Goal: Task Accomplishment & Management: Manage account settings

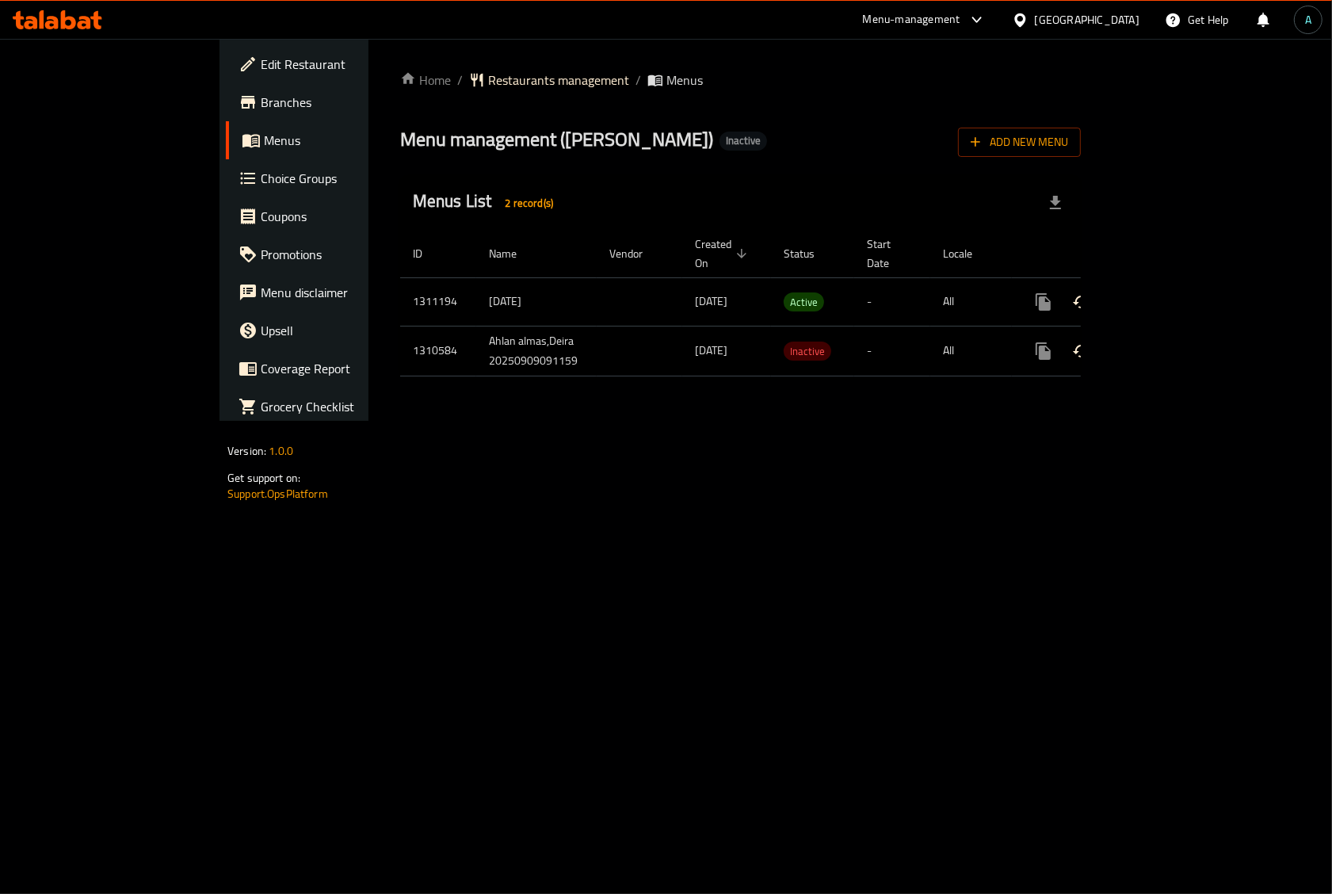
click at [1189, 281] on td "enhanced table" at bounding box center [1100, 301] width 177 height 48
click at [1177, 283] on link "enhanced table" at bounding box center [1158, 302] width 38 height 38
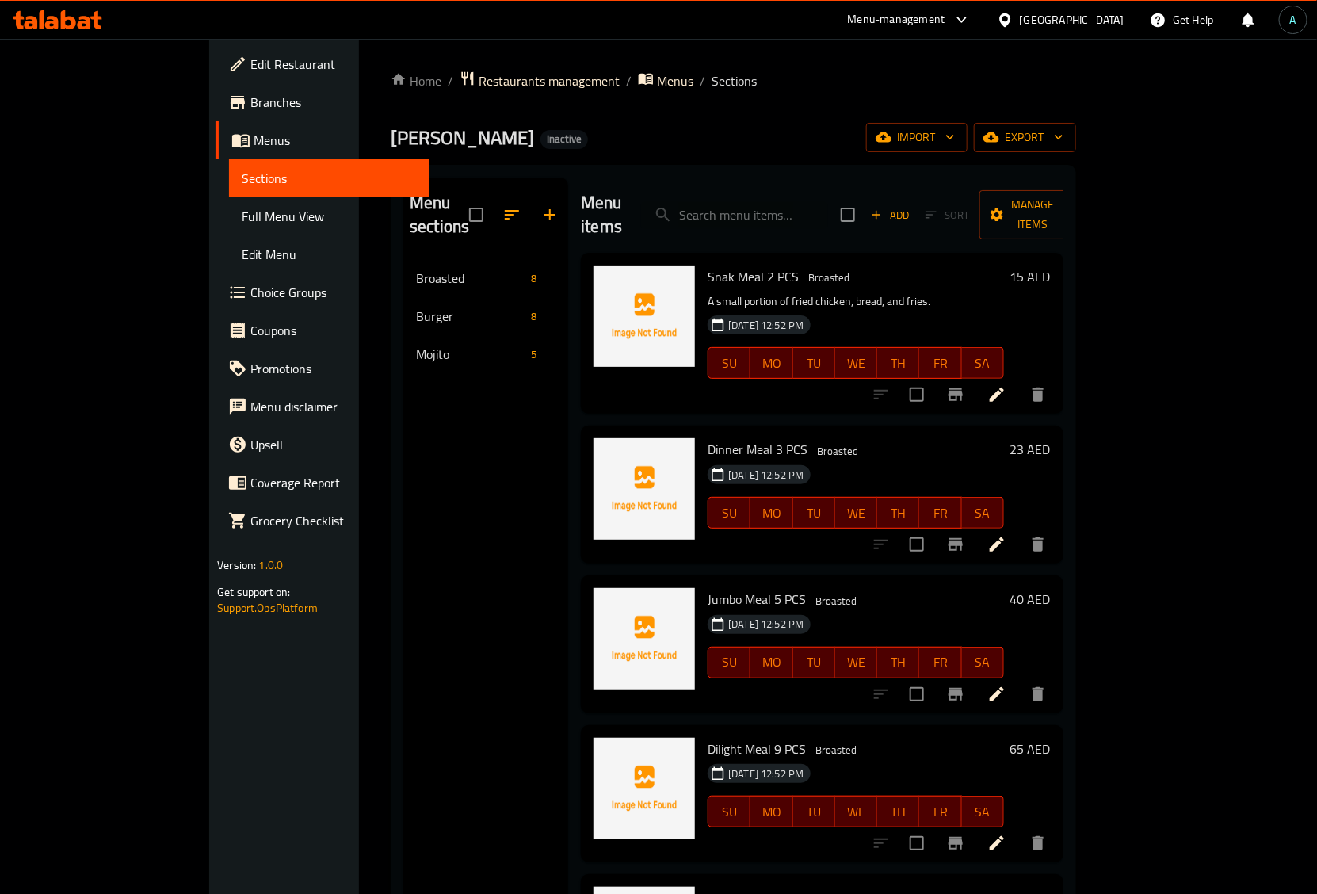
click at [242, 219] on span "Full Menu View" at bounding box center [329, 216] width 175 height 19
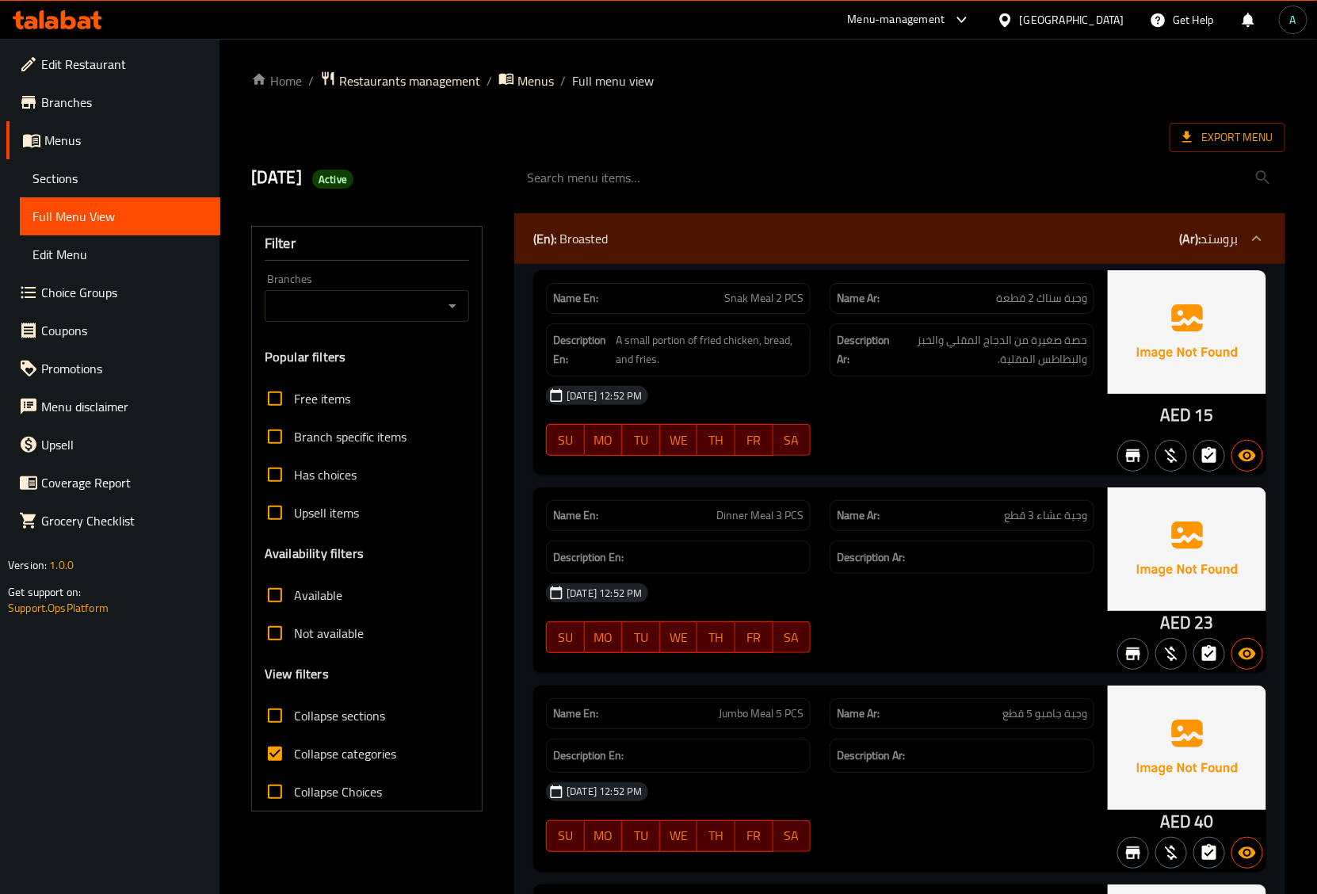
click at [322, 753] on span "Collapse categories" at bounding box center [345, 753] width 102 height 19
click at [294, 753] on input "Collapse categories" at bounding box center [275, 753] width 38 height 38
checkbox input "false"
drag, startPoint x: 1161, startPoint y: 418, endPoint x: 1190, endPoint y: 418, distance: 29.3
click at [1190, 418] on span "AED" at bounding box center [1175, 414] width 31 height 31
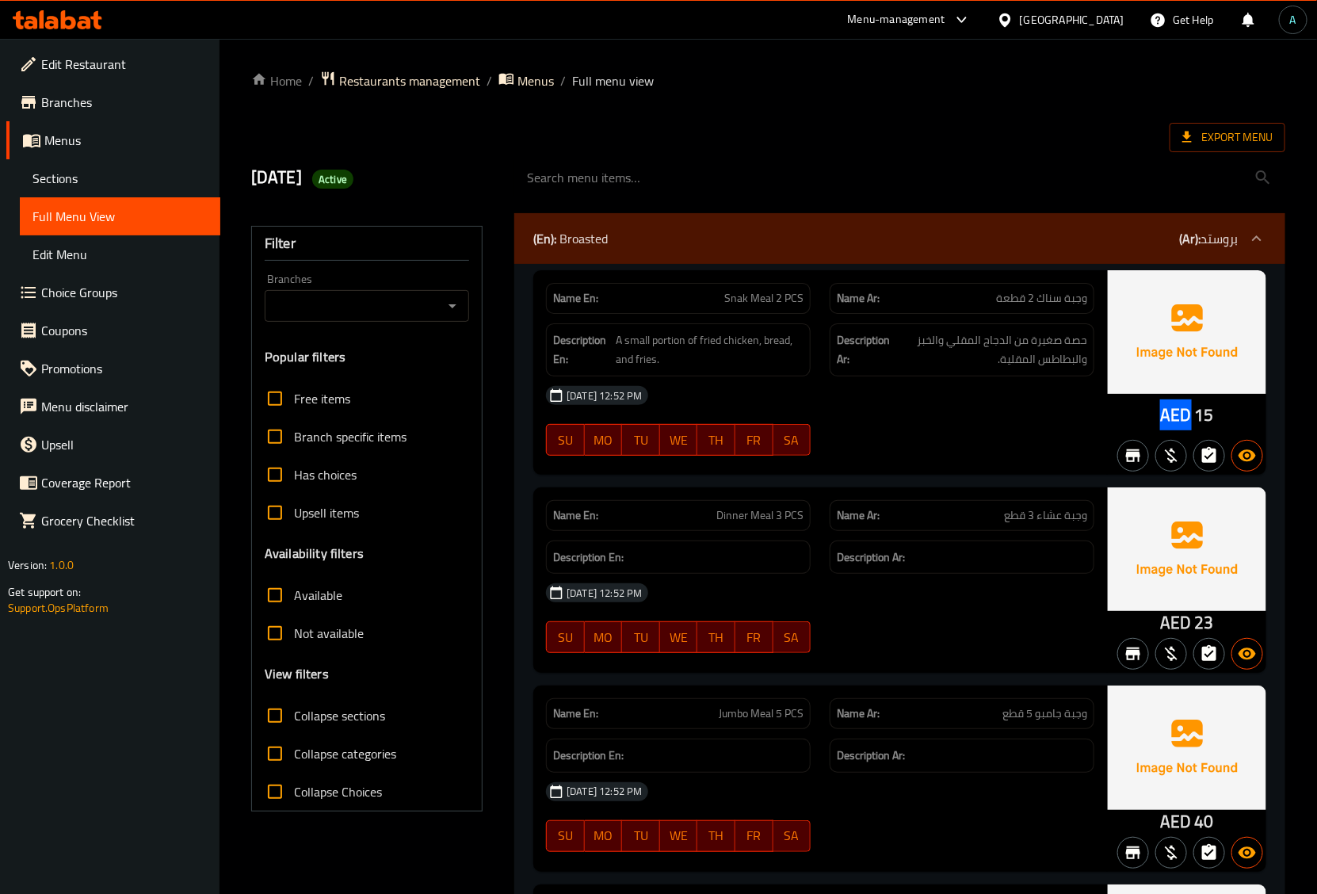
copy span "AED"
click at [1233, 125] on span "Export Menu" at bounding box center [1227, 137] width 116 height 29
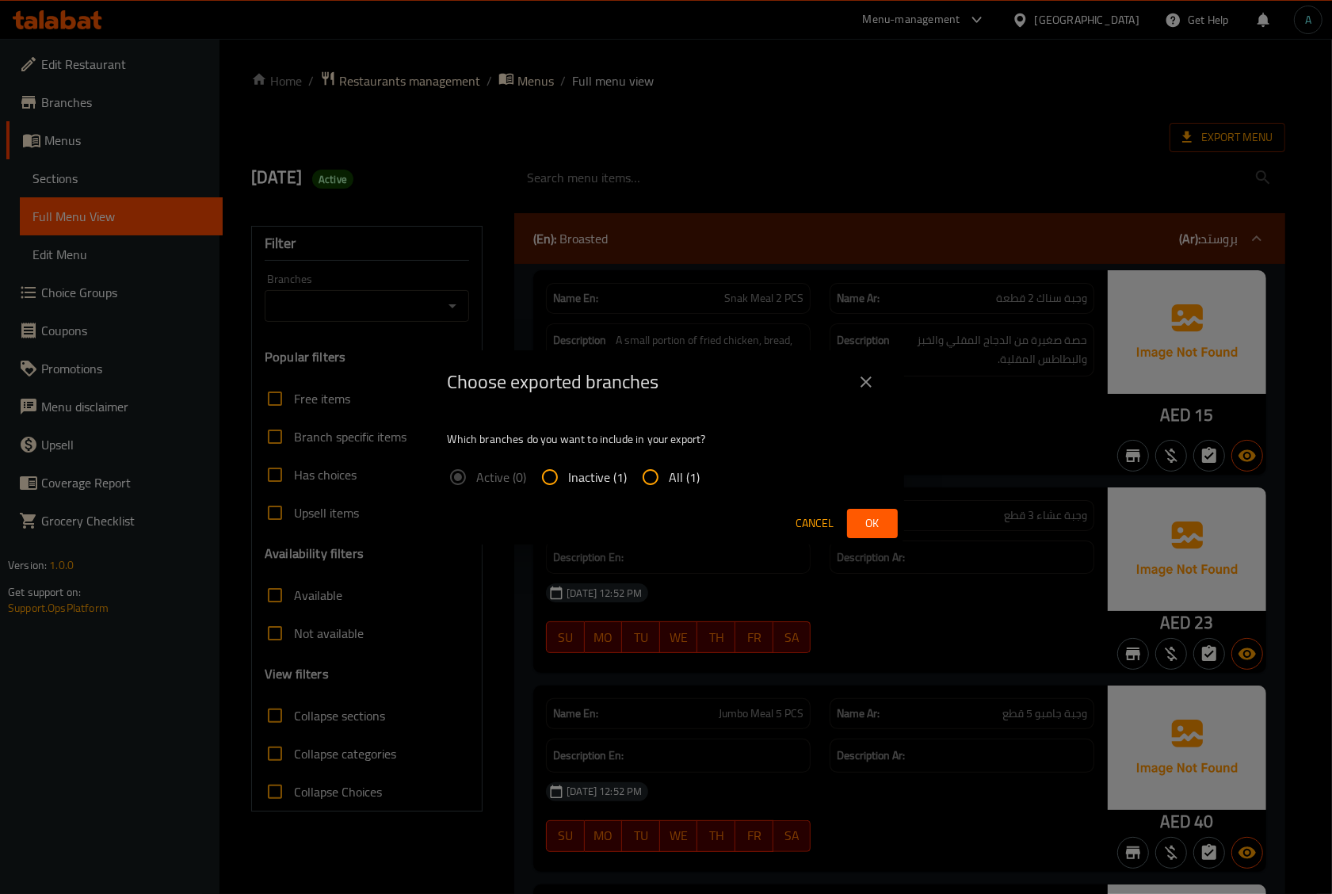
click at [697, 463] on label "All (1)" at bounding box center [665, 477] width 69 height 38
click at [669, 463] on input "All (1)" at bounding box center [650, 477] width 38 height 38
radio input "true"
click at [868, 513] on span "Ok" at bounding box center [872, 523] width 25 height 20
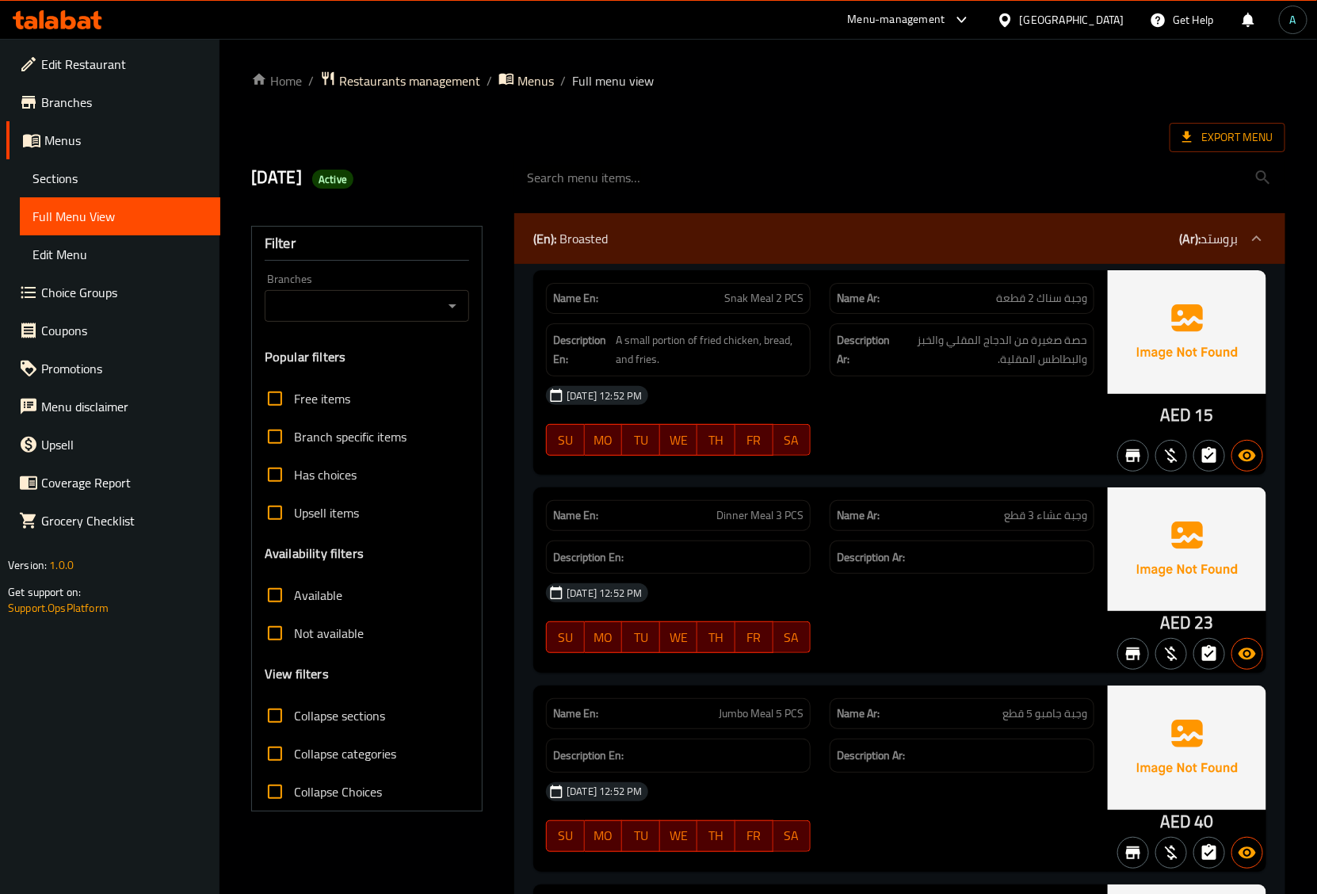
click at [88, 143] on span "Menus" at bounding box center [125, 140] width 163 height 19
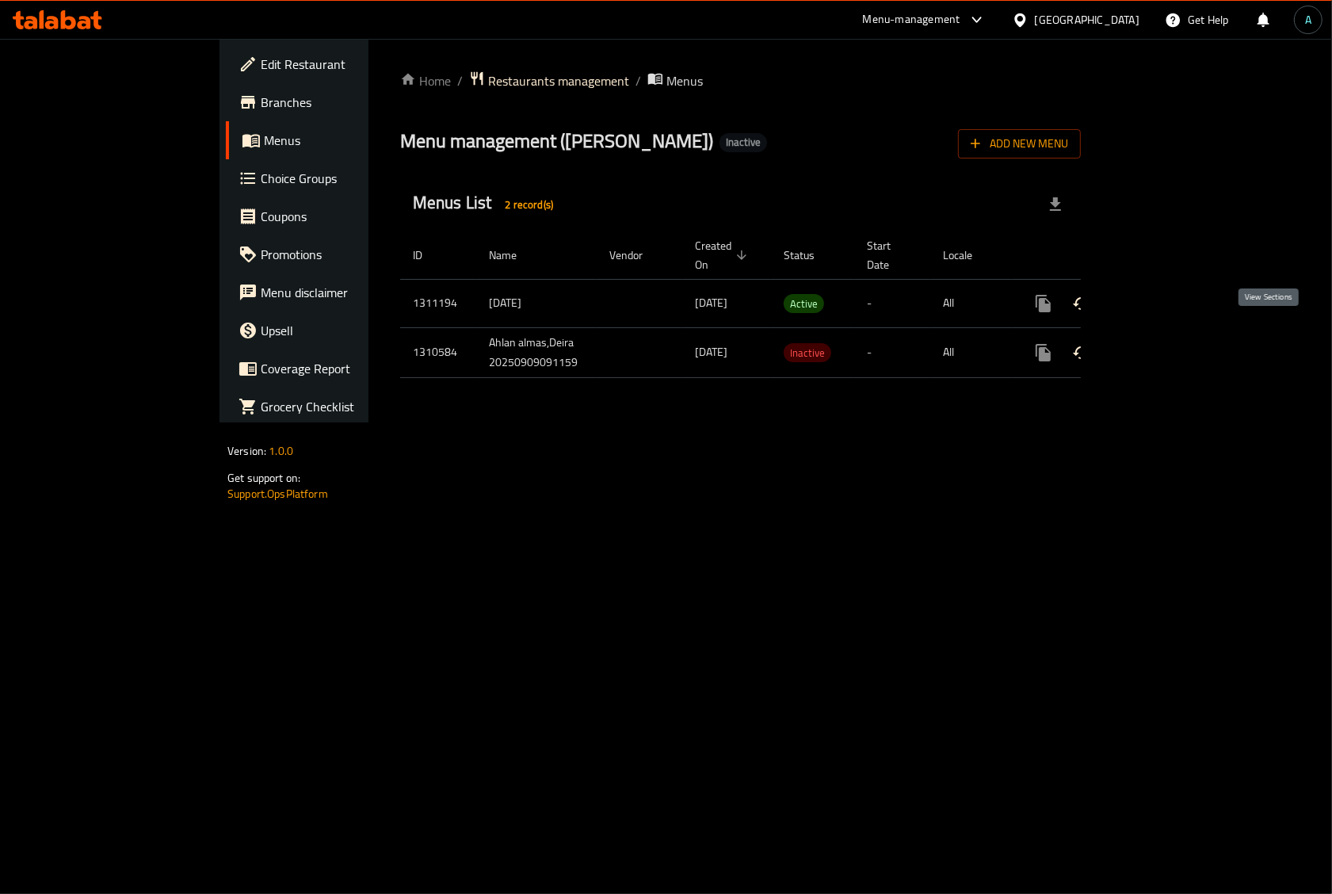
click at [1167, 343] on icon "enhanced table" at bounding box center [1157, 352] width 19 height 19
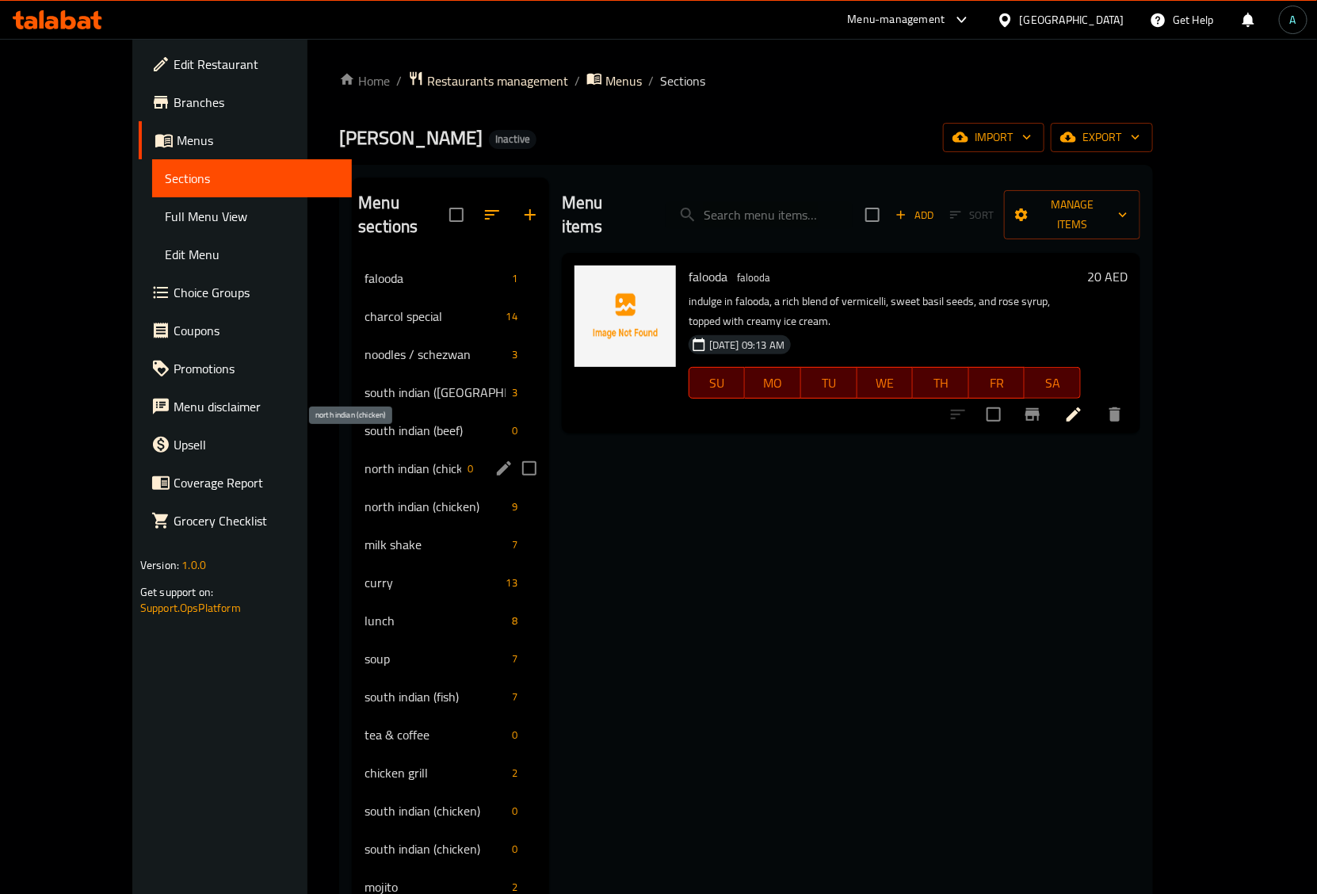
click at [400, 459] on span "north indian (chicken)" at bounding box center [412, 468] width 97 height 19
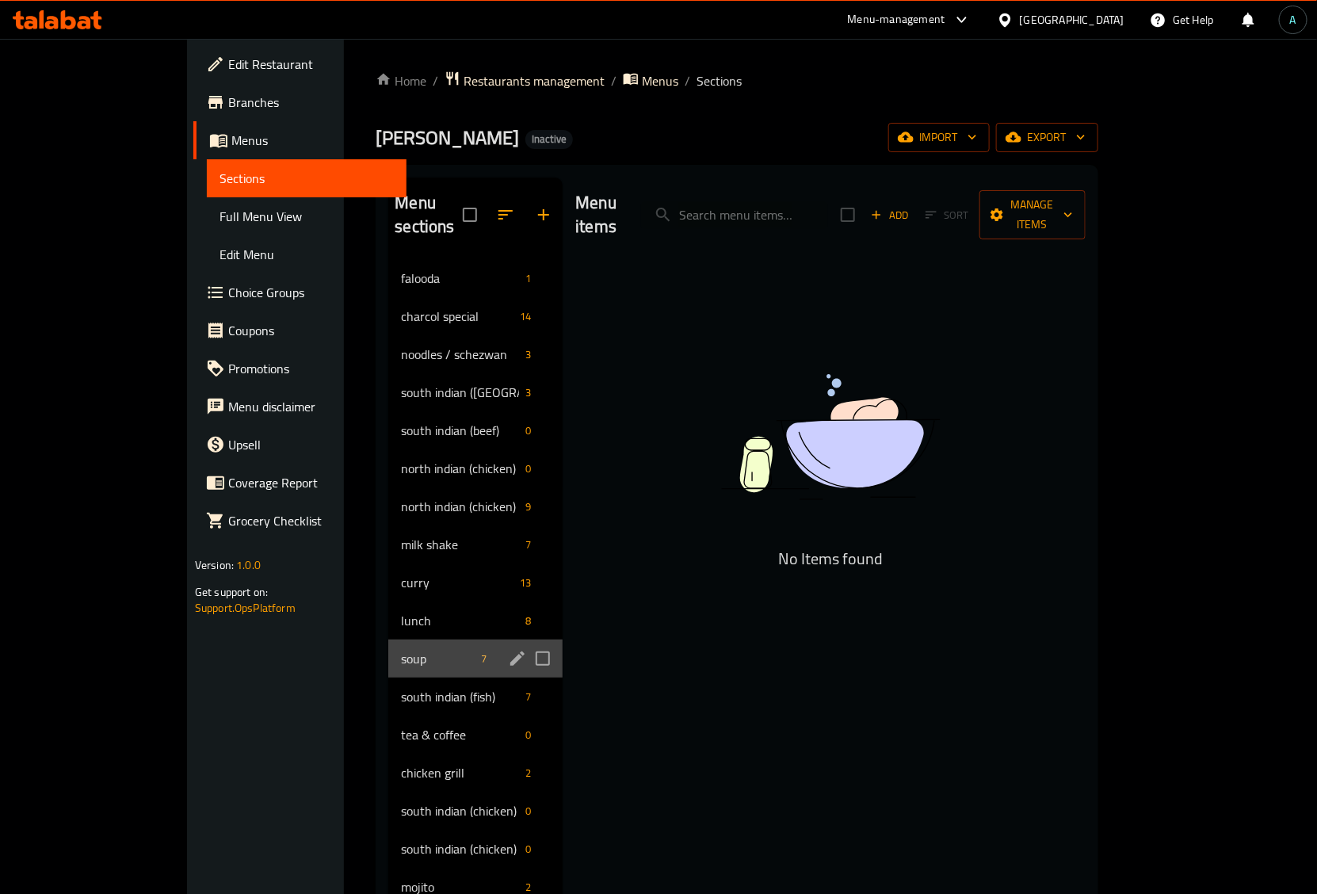
click at [388, 647] on div "soup 7" at bounding box center [475, 658] width 174 height 38
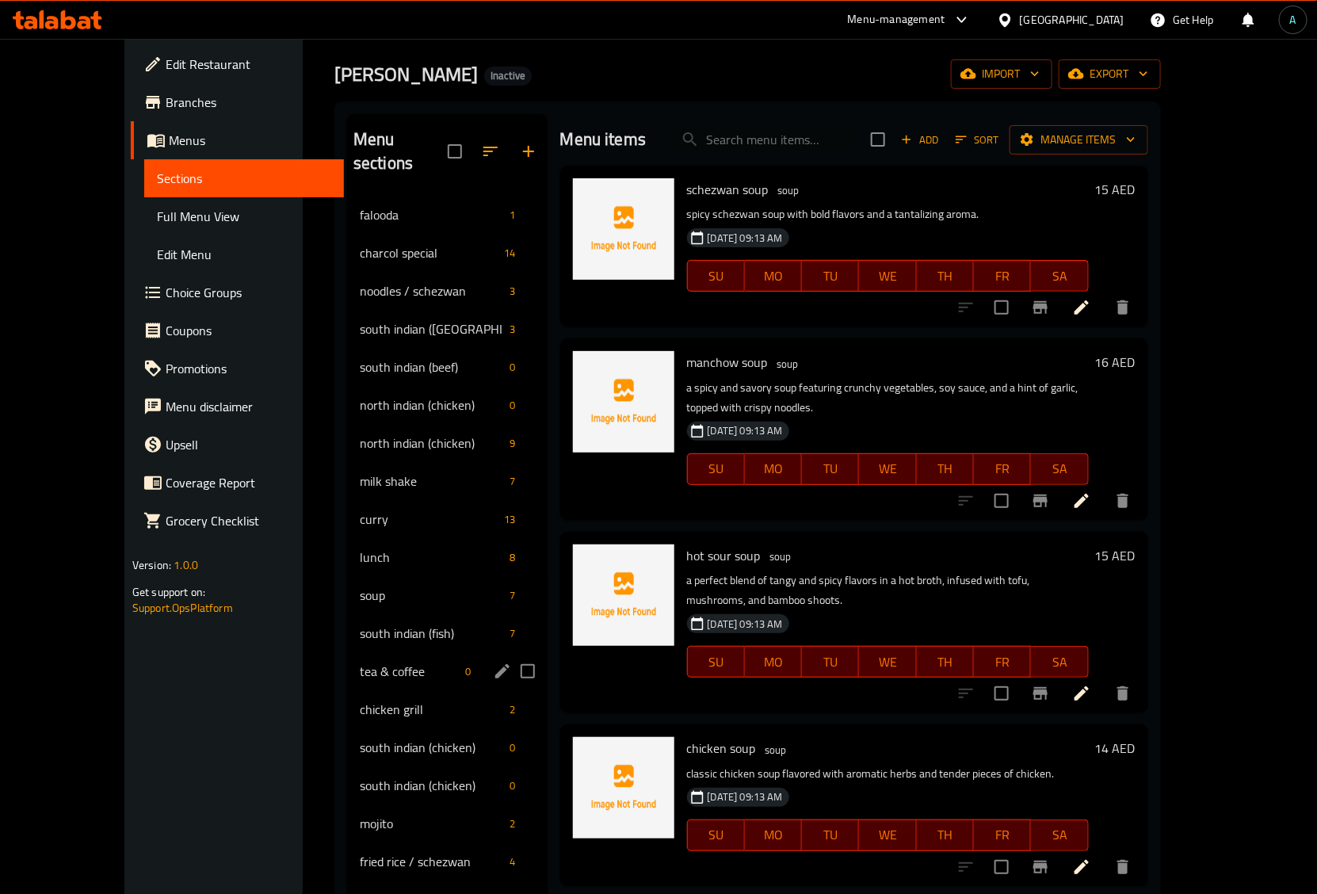
scroll to position [99, 0]
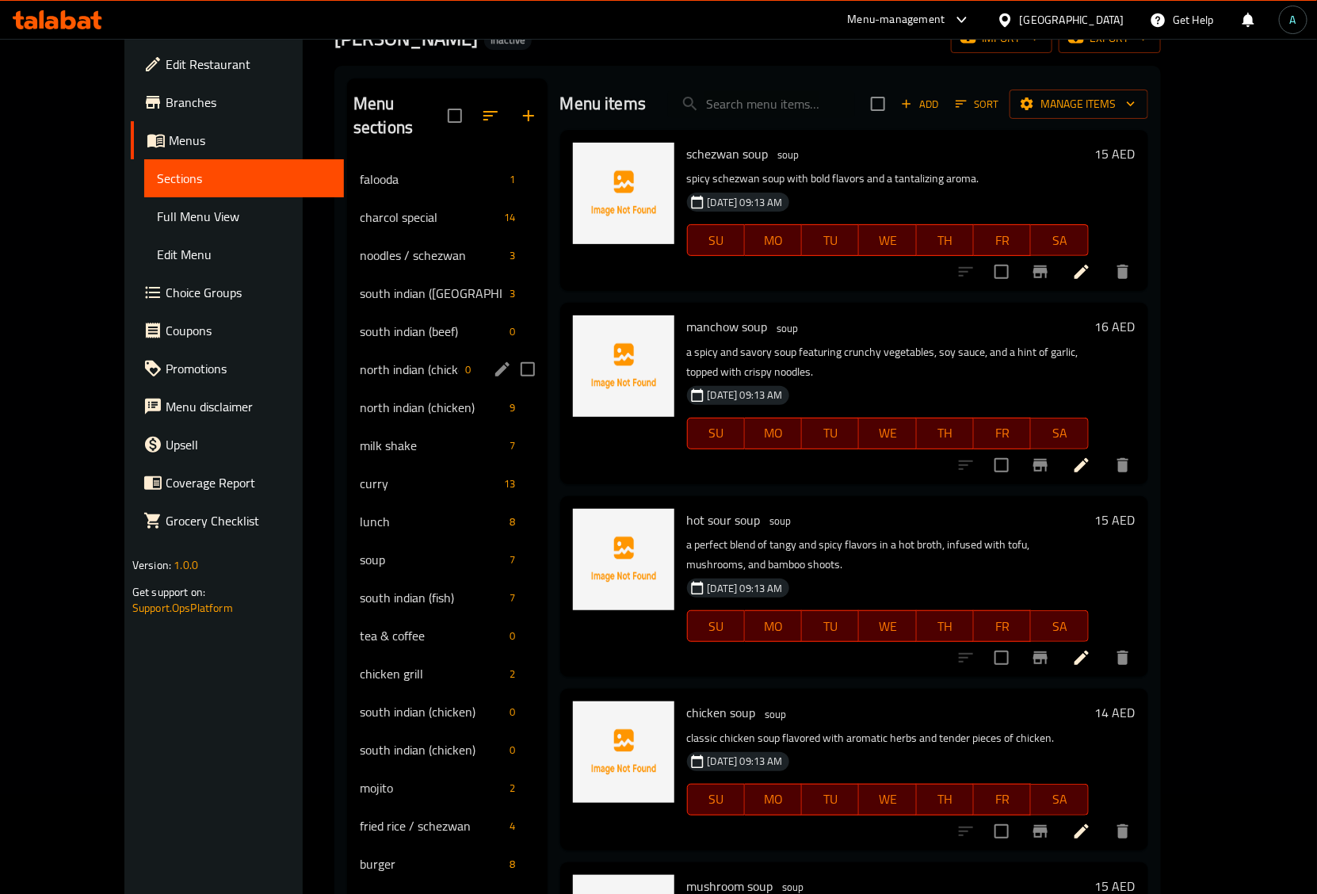
click at [373, 360] on span "north indian (chicken)" at bounding box center [410, 369] width 100 height 19
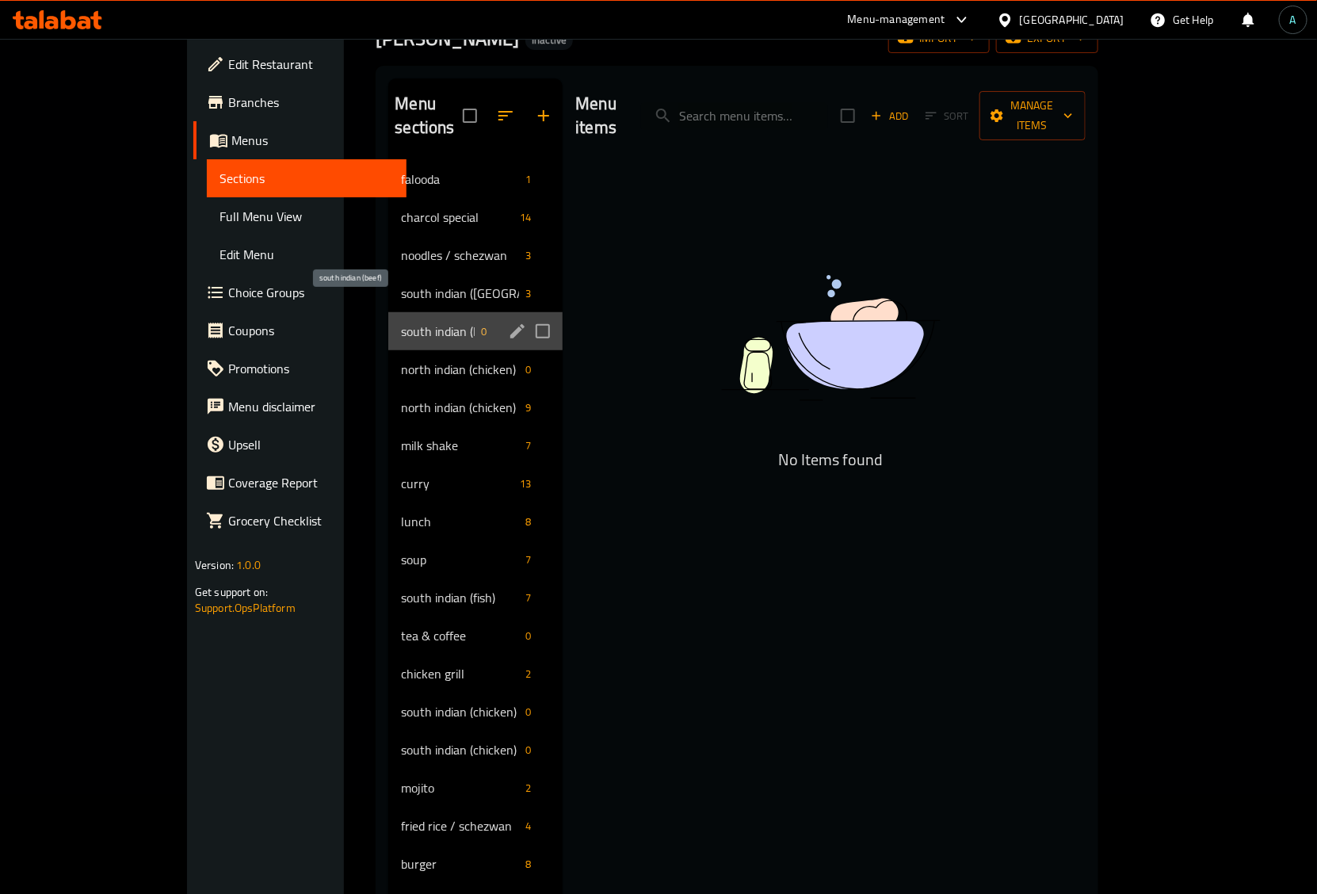
click at [401, 322] on span "south indian (beef)" at bounding box center [438, 331] width 74 height 19
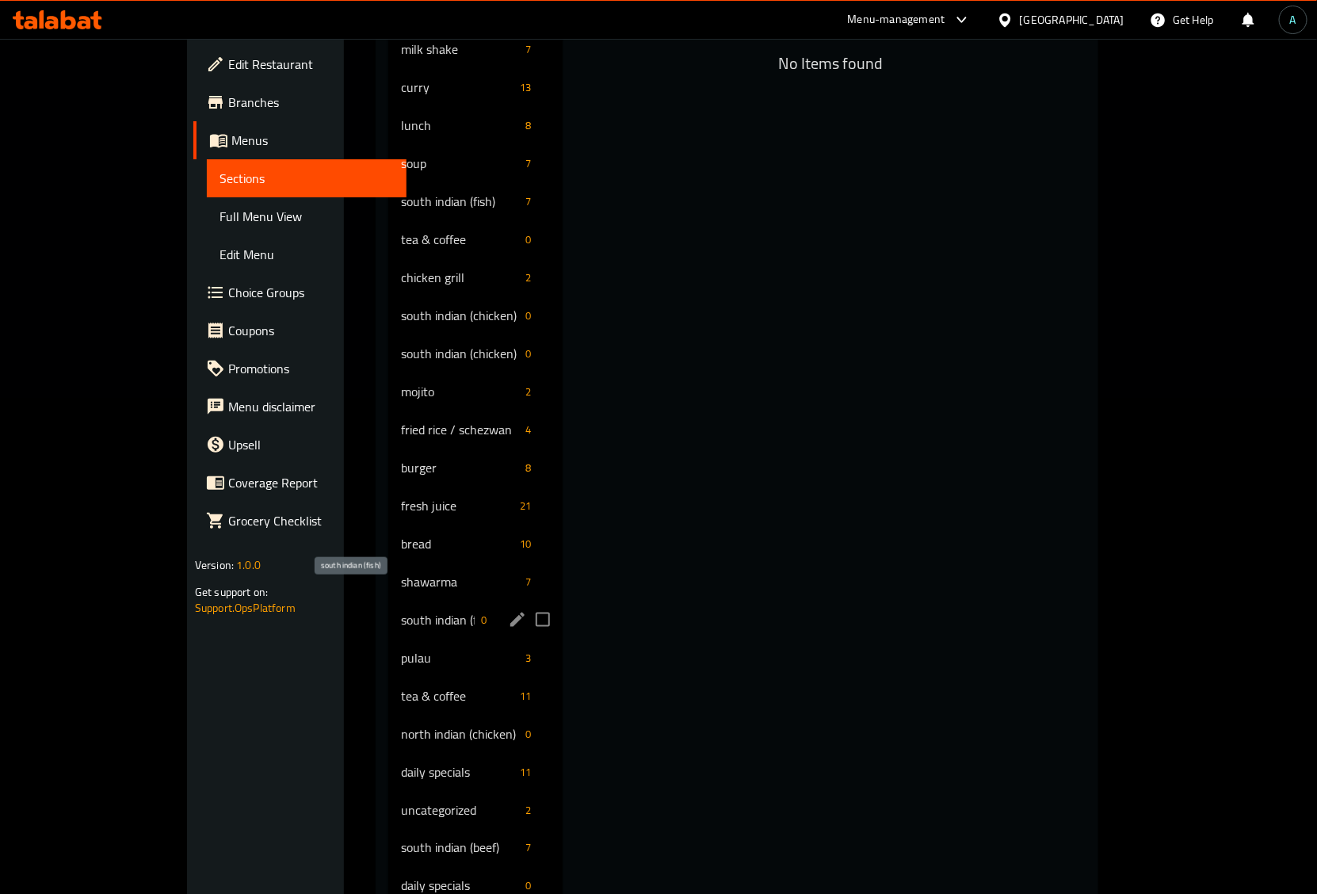
click at [401, 610] on span "south indian (fish)" at bounding box center [438, 619] width 74 height 19
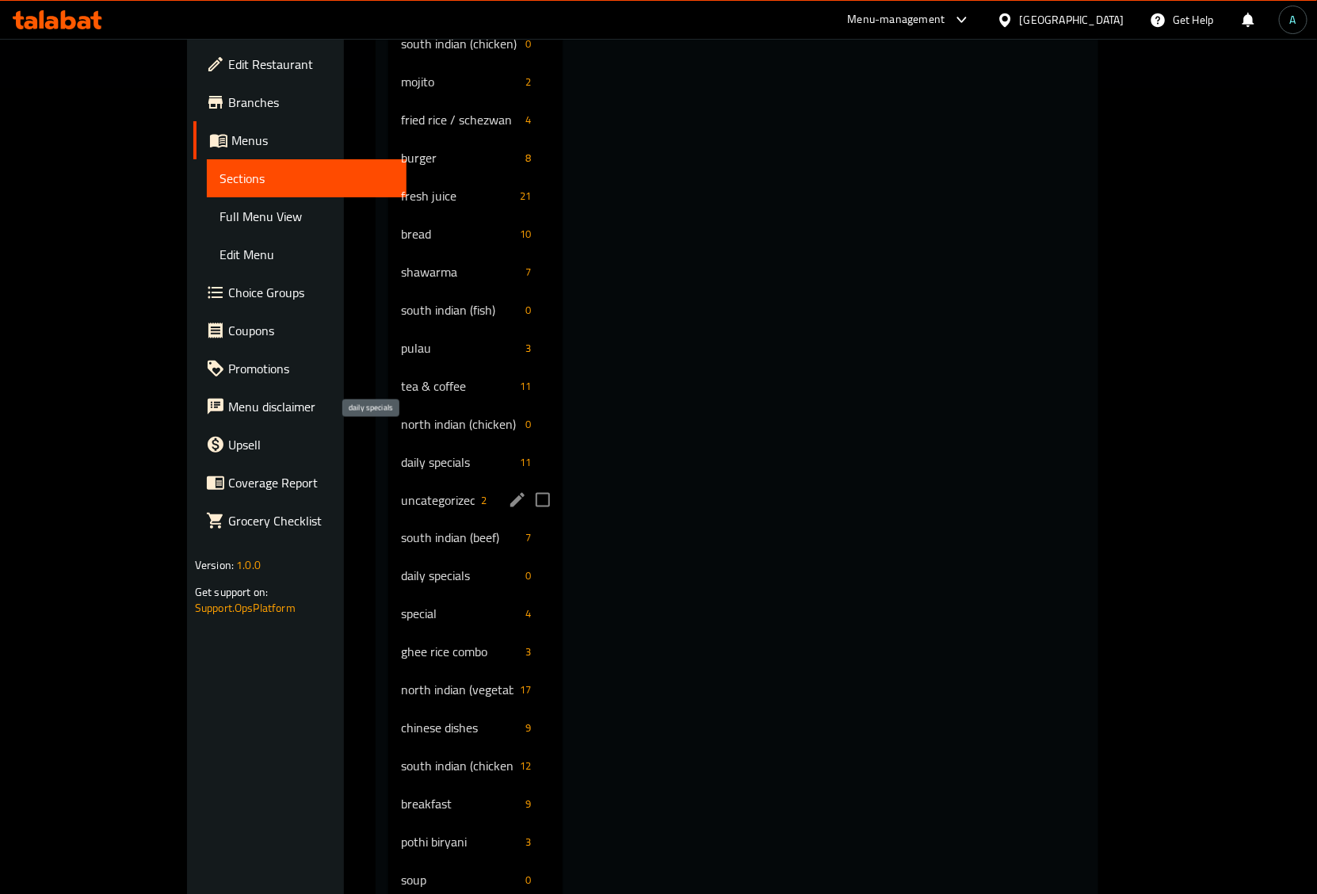
scroll to position [873, 0]
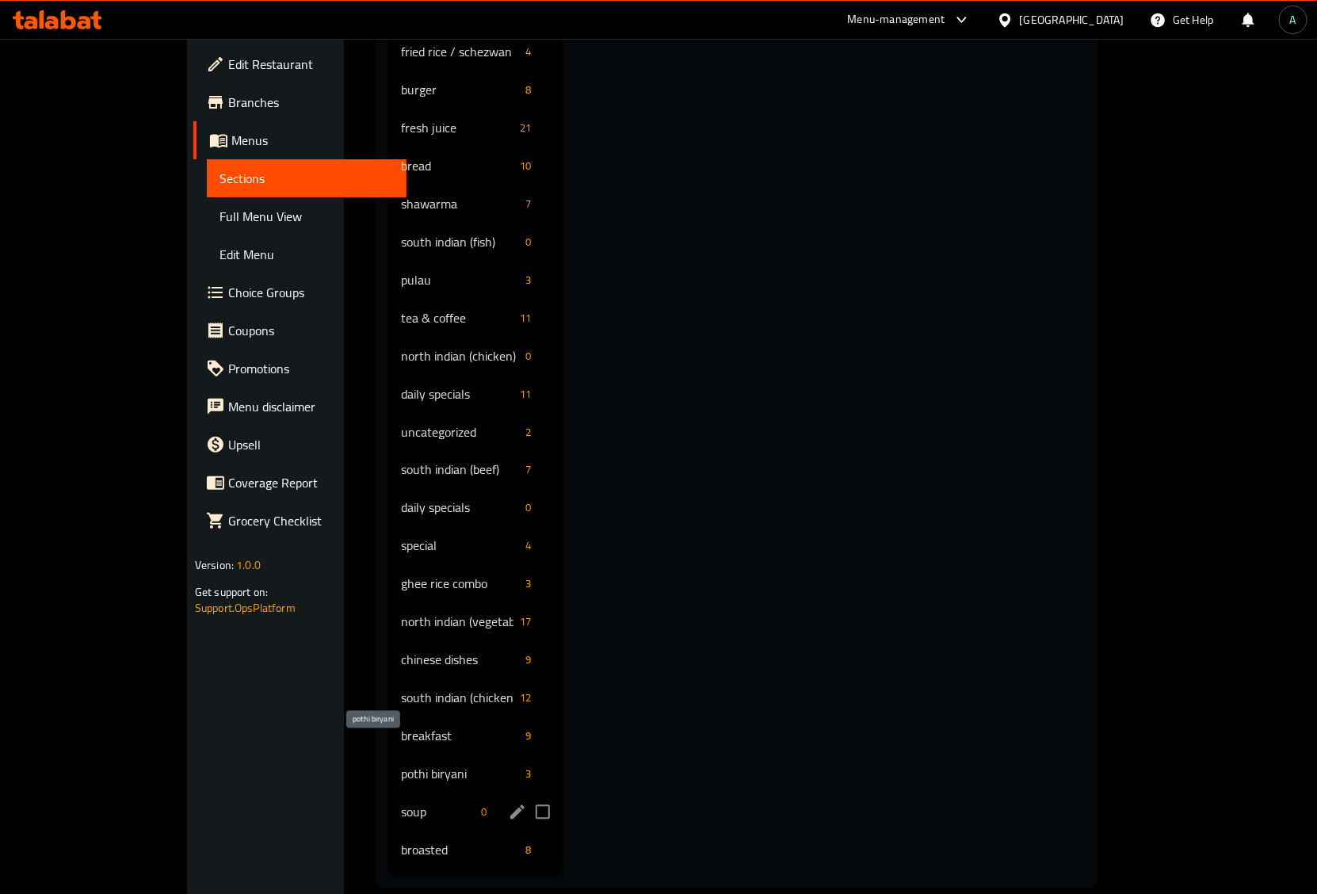
click at [401, 803] on span "soup" at bounding box center [438, 812] width 74 height 19
click at [401, 841] on span "broasted" at bounding box center [438, 850] width 74 height 19
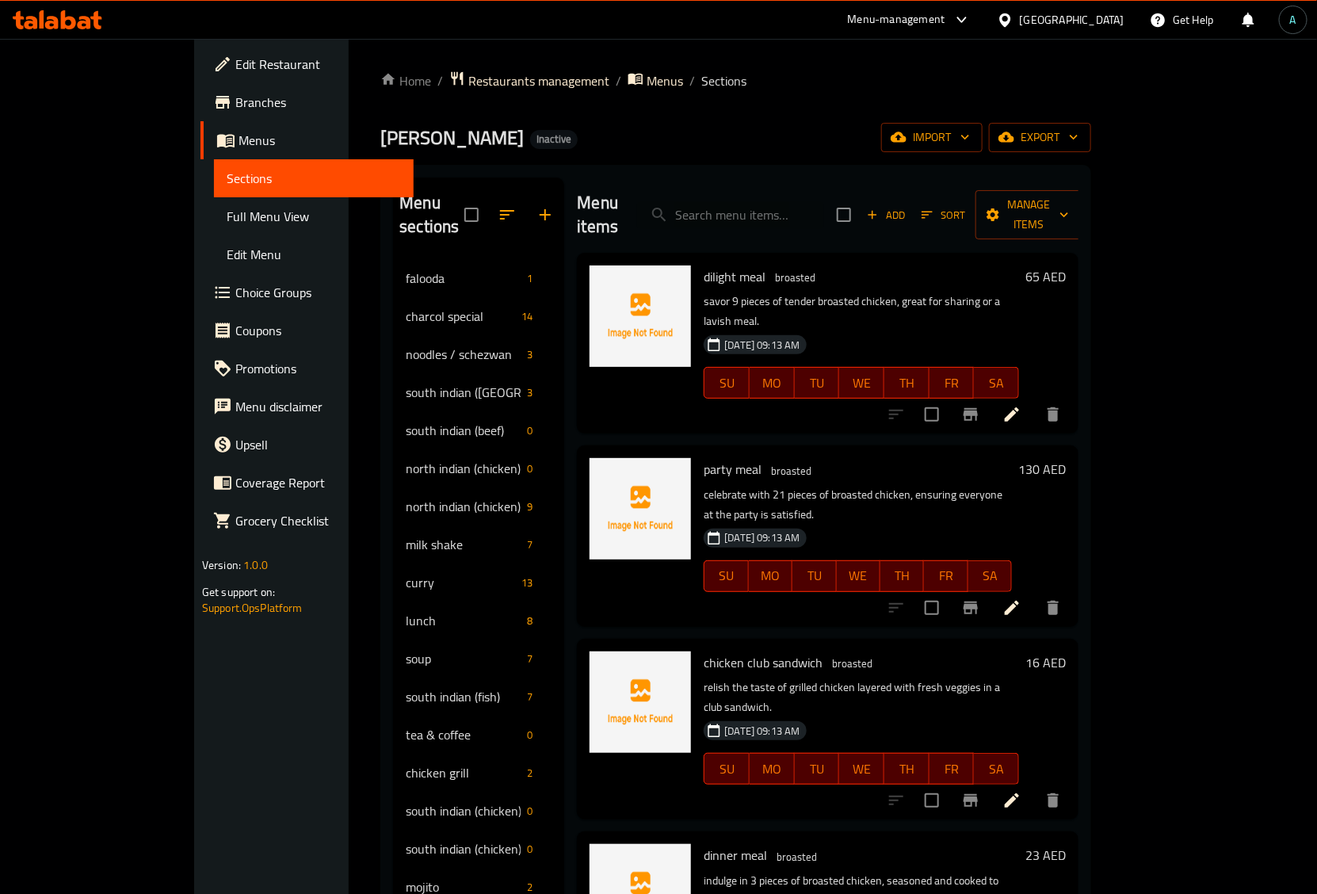
click at [91, 17] on icon at bounding box center [58, 19] width 90 height 19
